Goal: Task Accomplishment & Management: Complete application form

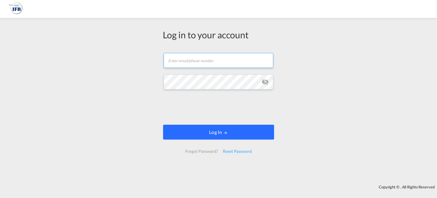
type input "kamil.czerny@ifb-poland.pl"
click at [220, 130] on button "Log In" at bounding box center [218, 131] width 111 height 15
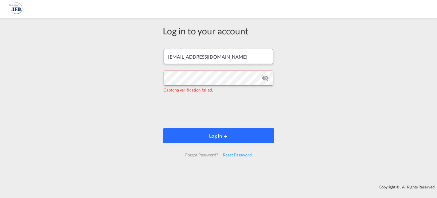
click at [218, 133] on button "Log In" at bounding box center [218, 135] width 111 height 15
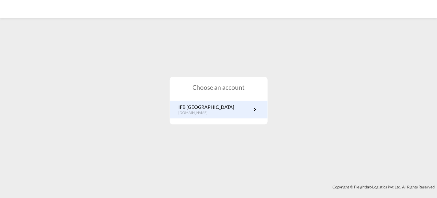
click at [219, 106] on link "IFB Poland pl.portal.ifb.com" at bounding box center [218, 110] width 80 height 12
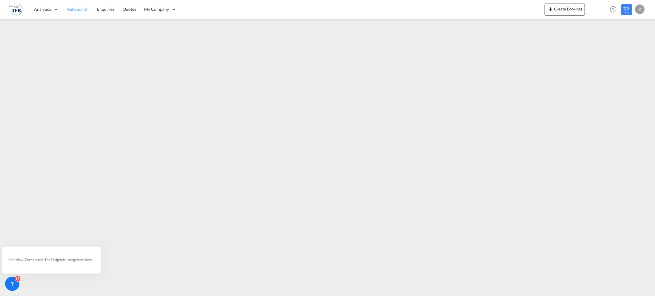
click at [83, 9] on span "Rate Search" at bounding box center [77, 9] width 21 height 5
click at [72, 8] on span "Rate Search" at bounding box center [77, 9] width 21 height 5
click at [123, 8] on span "Quotes" at bounding box center [129, 9] width 13 height 5
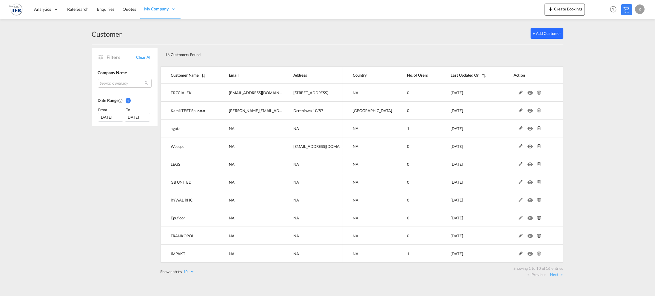
click at [551, 28] on button "+ Add Customer" at bounding box center [547, 33] width 33 height 11
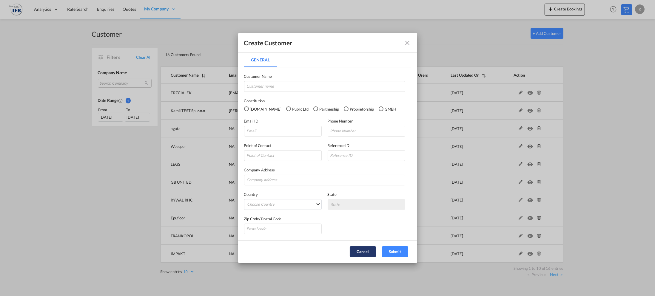
click at [365, 250] on button "Cancel" at bounding box center [363, 252] width 26 height 11
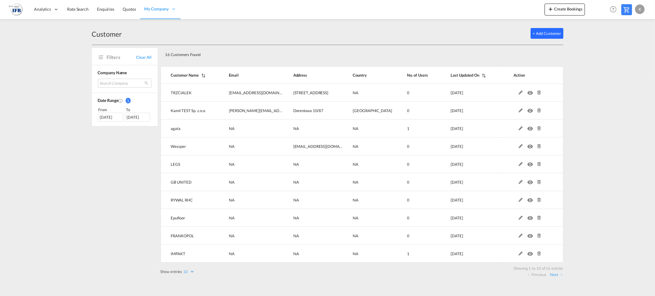
click at [546, 33] on button "+ Add Customer" at bounding box center [547, 33] width 33 height 11
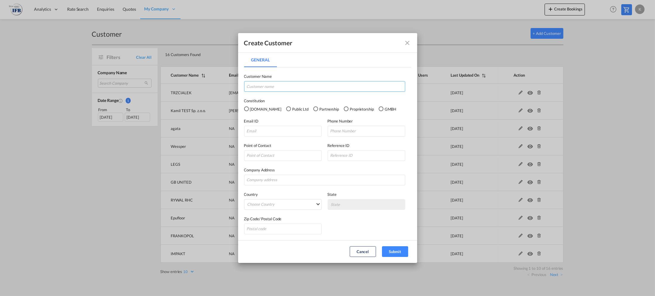
drag, startPoint x: 309, startPoint y: 88, endPoint x: 308, endPoint y: 91, distance: 3.6
click at [308, 89] on input "General General ..." at bounding box center [324, 86] width 161 height 11
type input "MANTA"
click at [247, 107] on div "Pvt.Ltd" at bounding box center [246, 109] width 5 height 5
click at [264, 138] on div "Point of Contact Reference ID" at bounding box center [327, 149] width 167 height 24
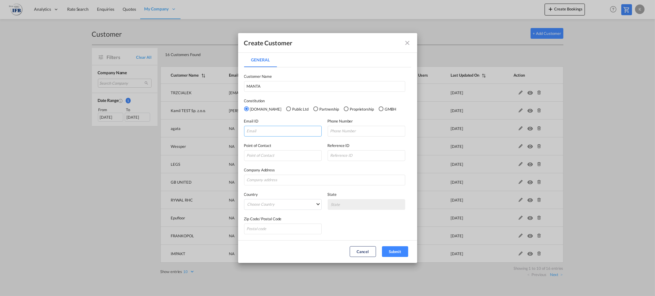
click at [258, 133] on input "General General ..." at bounding box center [283, 131] width 78 height 11
type input "manta@manta.pl"
type input "2288822328"
click at [270, 156] on input "General General ..." at bounding box center [283, 155] width 78 height 11
click at [277, 179] on input "General General ..." at bounding box center [324, 180] width 161 height 11
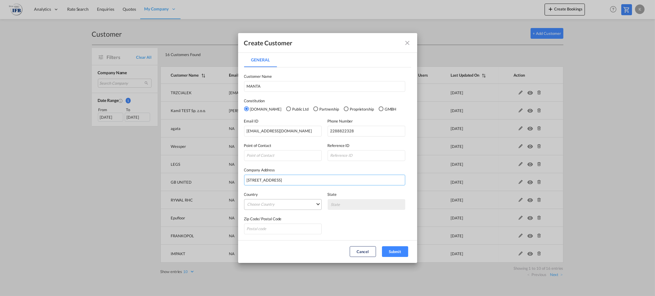
type input "Bardowskiego 10"
click at [284, 206] on md-select "Choose Country Afghanistan Albania Algeria American Samoa Andorra Angola Anguil…" at bounding box center [283, 204] width 78 height 11
type md-option "Afghanistan"
type md-option "Pakistan"
type md-option "Poland"
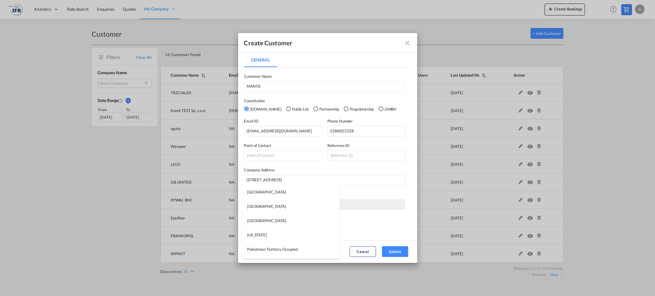
scroll to position [2591, 0]
click at [266, 223] on md-option "Poland" at bounding box center [291, 221] width 98 height 14
click at [350, 203] on md-select "State Biale Blota Dobroszyce Dolnoslaskie Dziekanow Lesny Hopowo Kartuzy Koscia…" at bounding box center [367, 204] width 78 height 11
click at [267, 224] on md-backdrop at bounding box center [327, 148] width 655 height 296
click at [267, 226] on input "General General ..." at bounding box center [283, 229] width 78 height 11
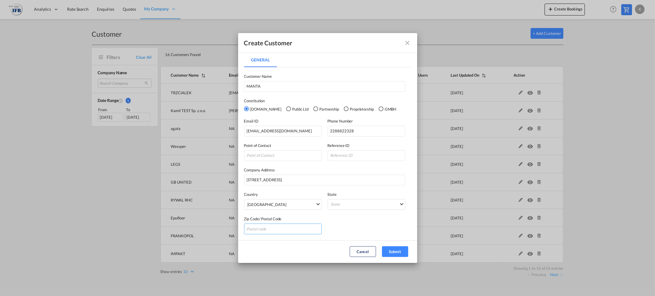
type input "02-776"
click at [347, 207] on md-select "State" at bounding box center [367, 204] width 78 height 11
type md-option "Biale Blota"
type md-option "Warminsko-Mazurskie"
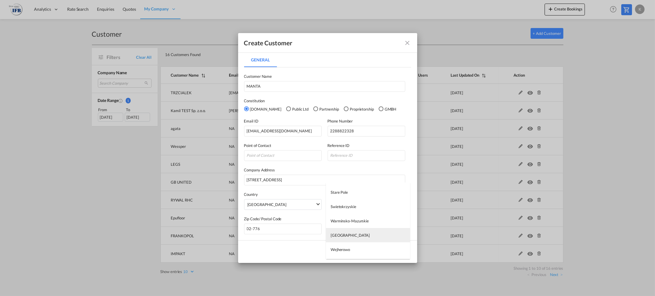
click at [350, 239] on md-option "Warsaw" at bounding box center [368, 235] width 84 height 14
click at [393, 250] on button "Submit" at bounding box center [395, 252] width 26 height 11
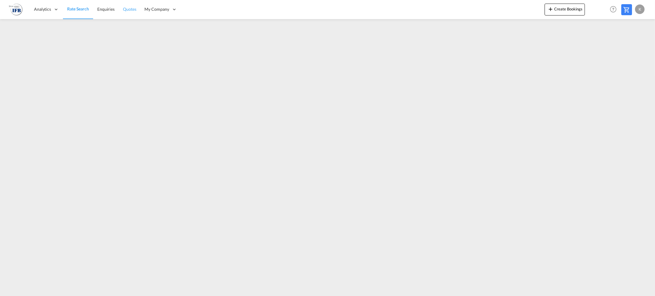
click at [136, 11] on link "Quotes" at bounding box center [129, 9] width 21 height 19
